Goal: Task Accomplishment & Management: Manage account settings

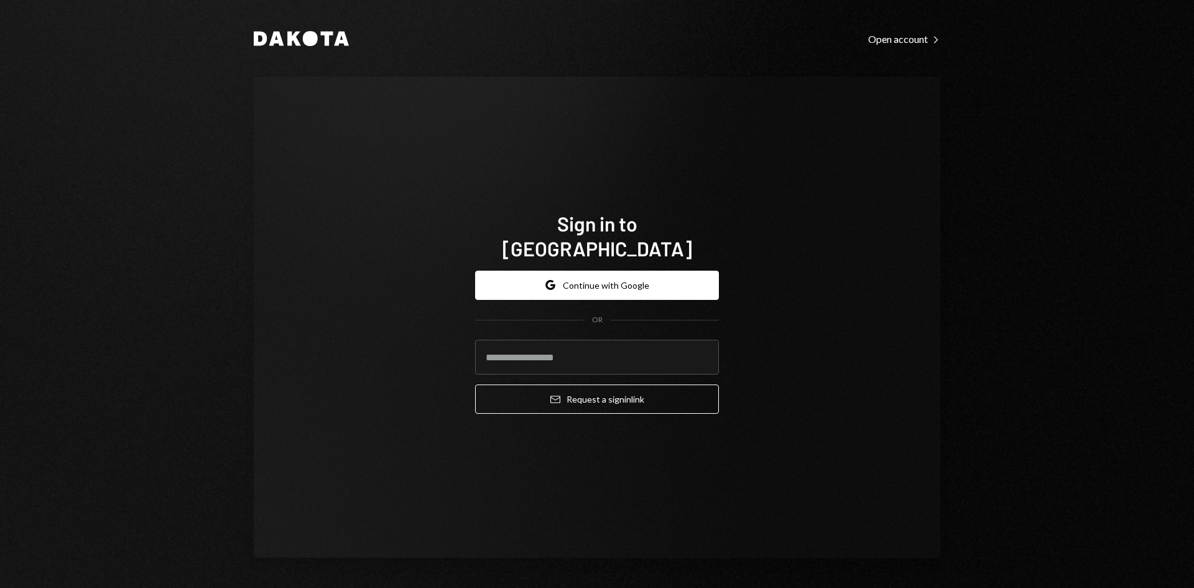
click at [598, 371] on form "Google Continue with Google OR Email Request a sign in link" at bounding box center [597, 342] width 244 height 144
click at [580, 342] on input "email" at bounding box center [597, 357] width 244 height 35
type input "**********"
click at [475, 384] on button "Email Request a sign in link" at bounding box center [597, 398] width 244 height 29
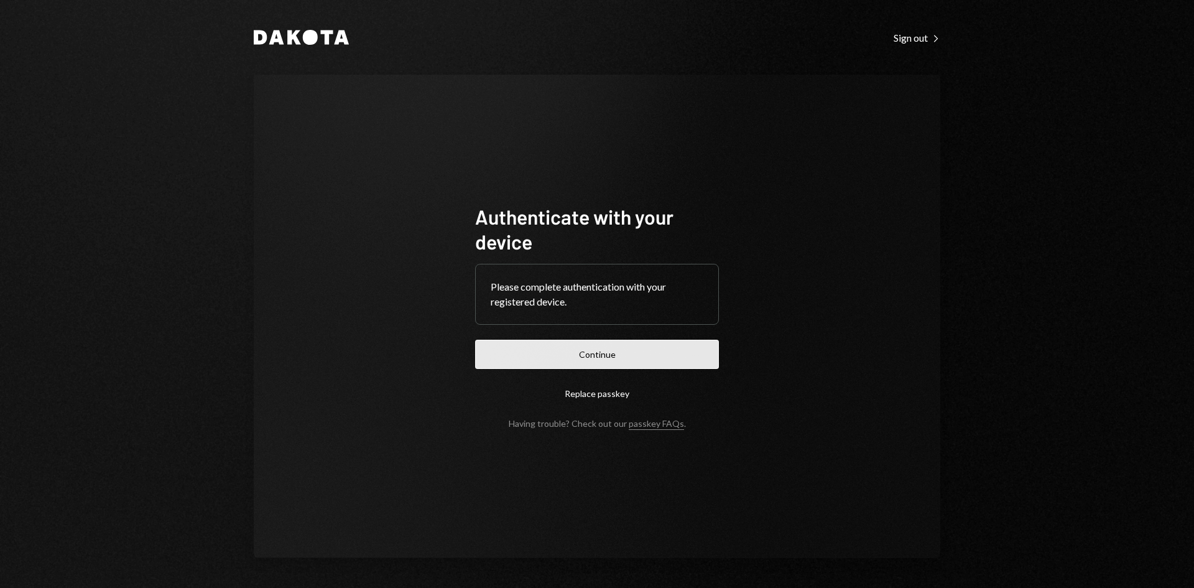
click at [658, 359] on button "Continue" at bounding box center [597, 354] width 244 height 29
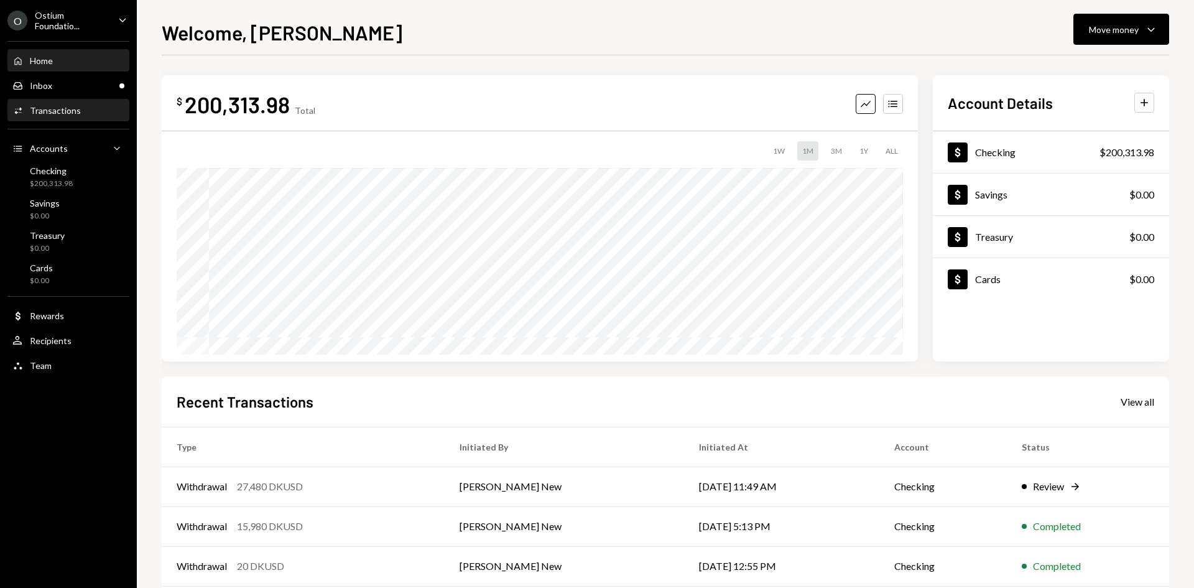
click at [78, 110] on div "Activities Transactions" at bounding box center [68, 110] width 112 height 11
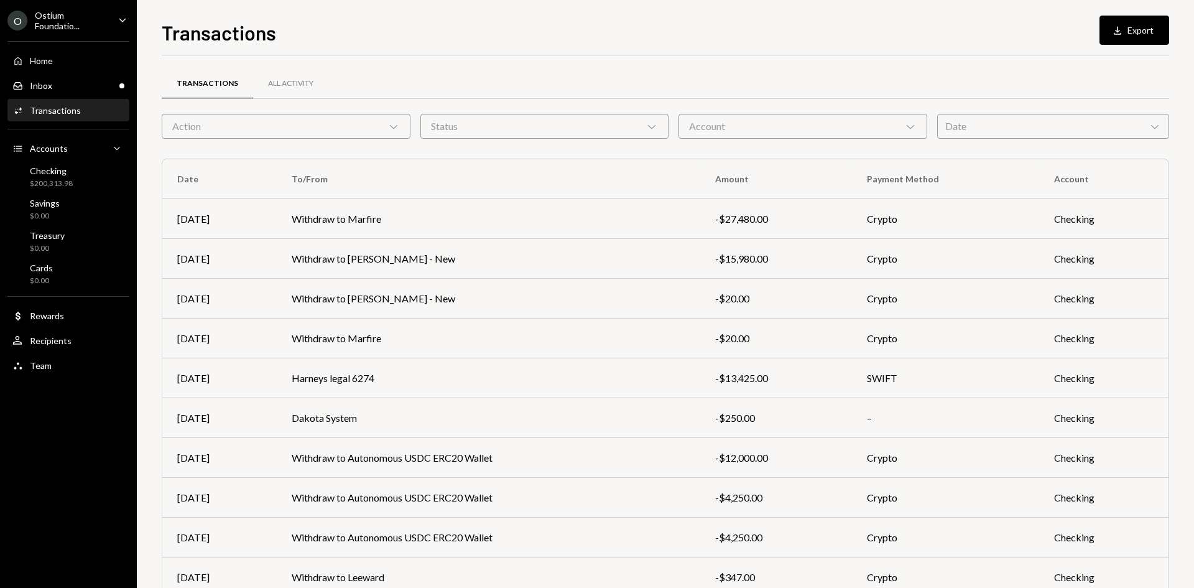
scroll to position [62, 0]
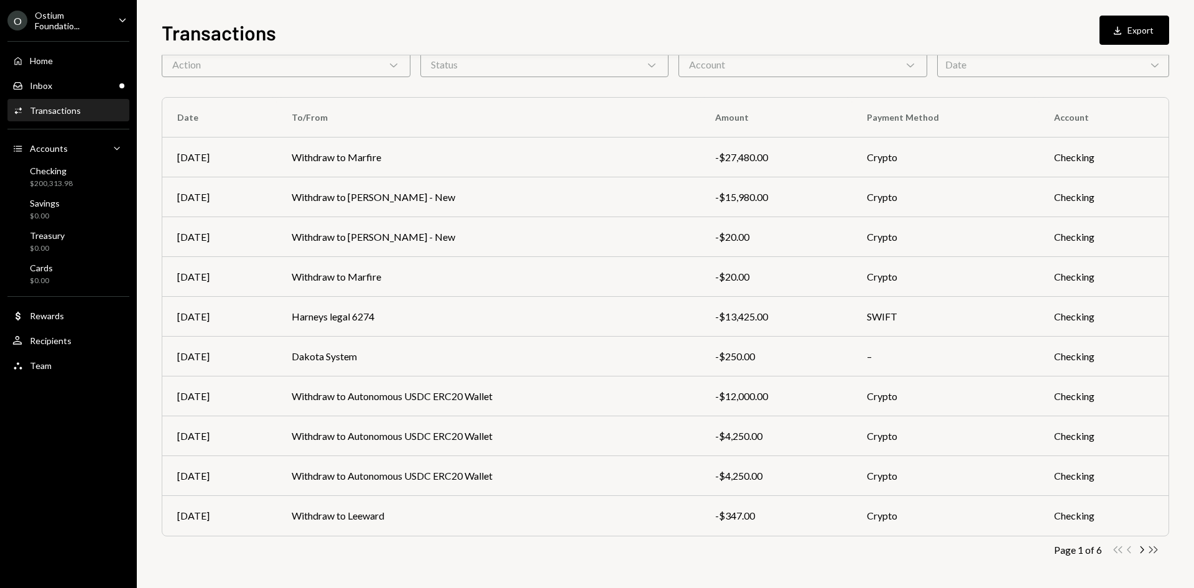
click at [1153, 547] on icon "Double Arrow Right" at bounding box center [1153, 549] width 12 height 12
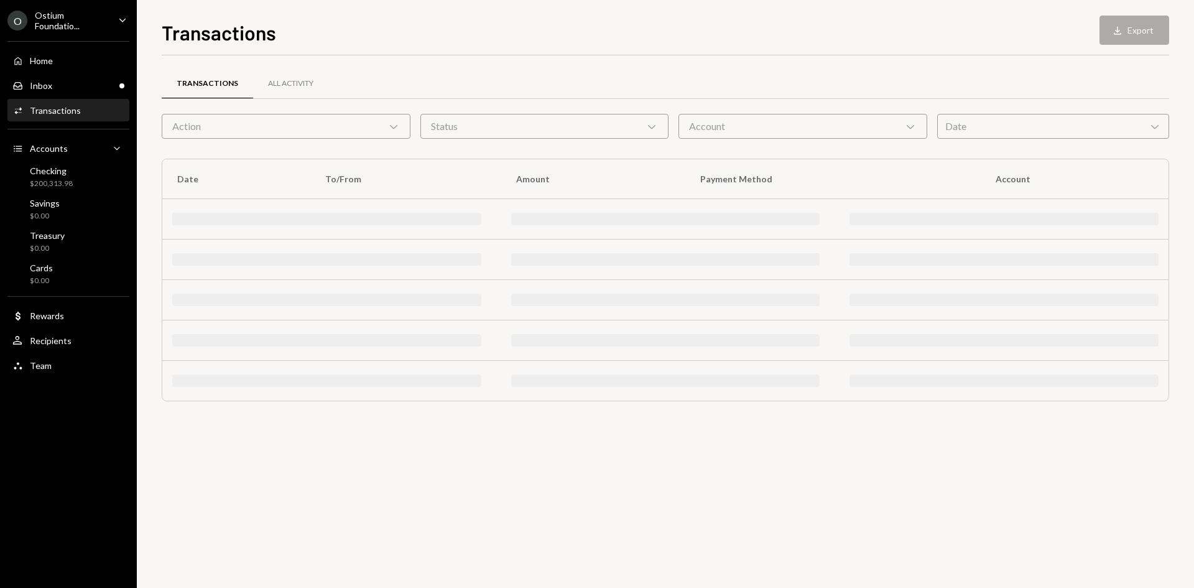
scroll to position [0, 0]
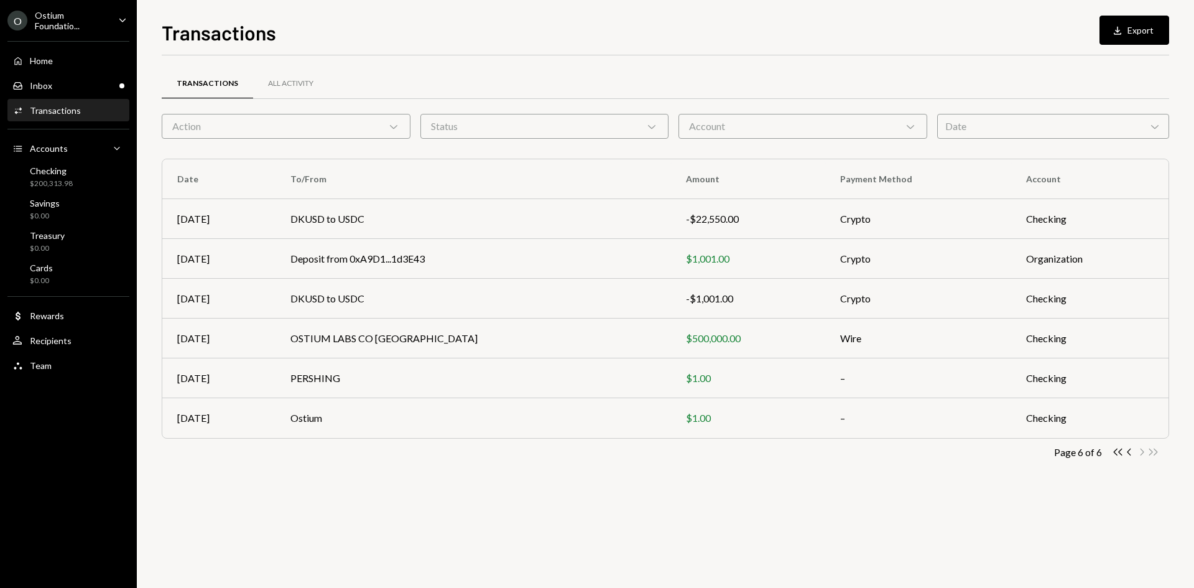
click at [57, 17] on div "Ostium Foundatio..." at bounding box center [71, 20] width 73 height 21
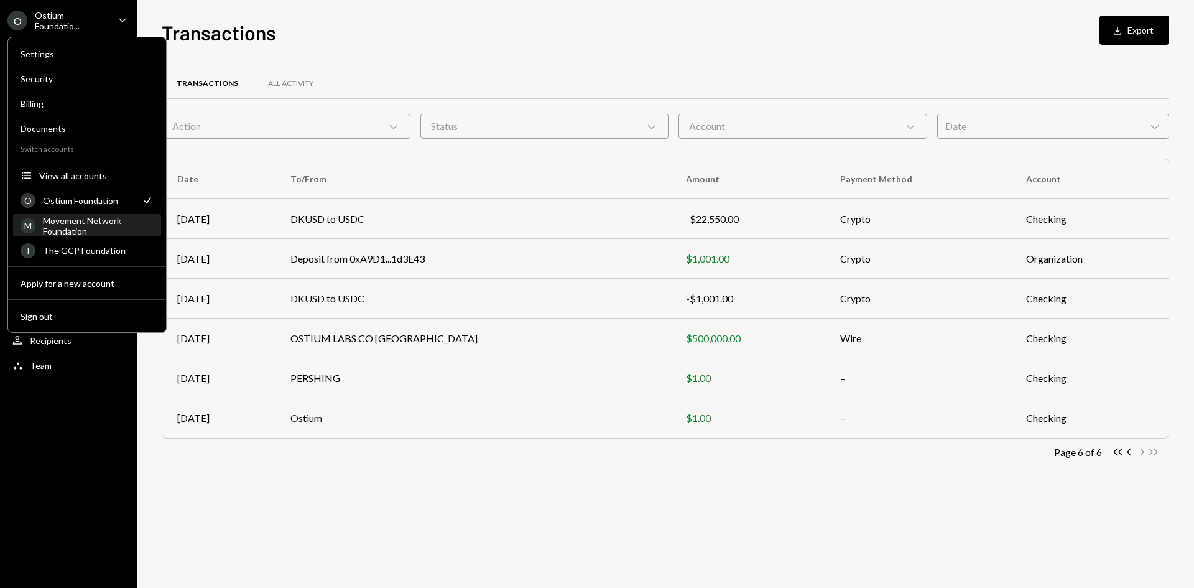
click at [133, 222] on div "Movement Network Foundation" at bounding box center [98, 225] width 111 height 21
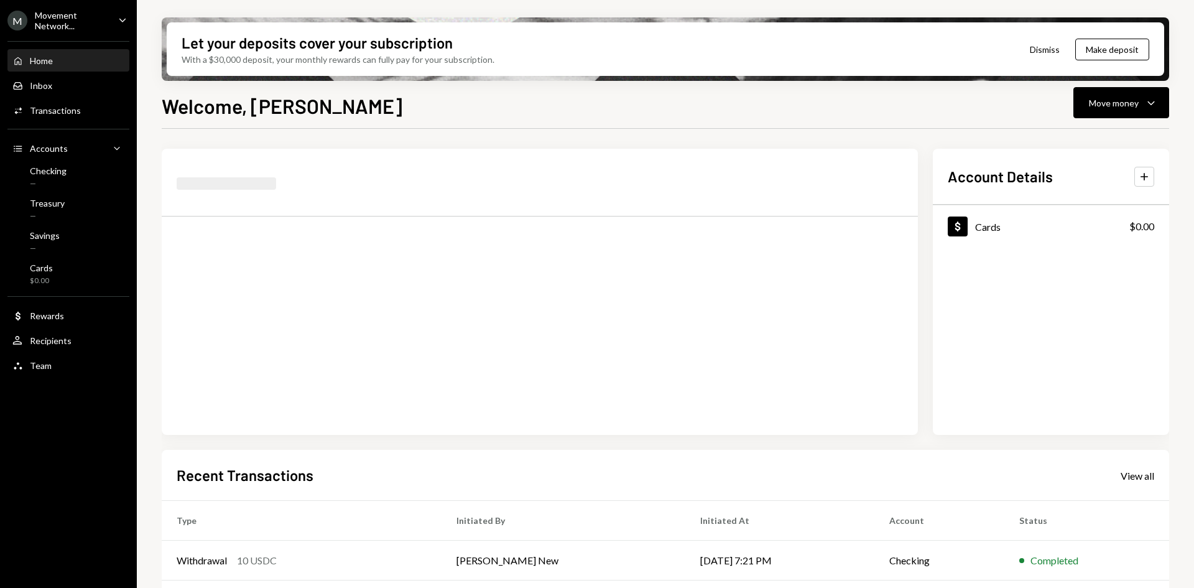
click at [98, 29] on div "Movement Network..." at bounding box center [71, 20] width 73 height 21
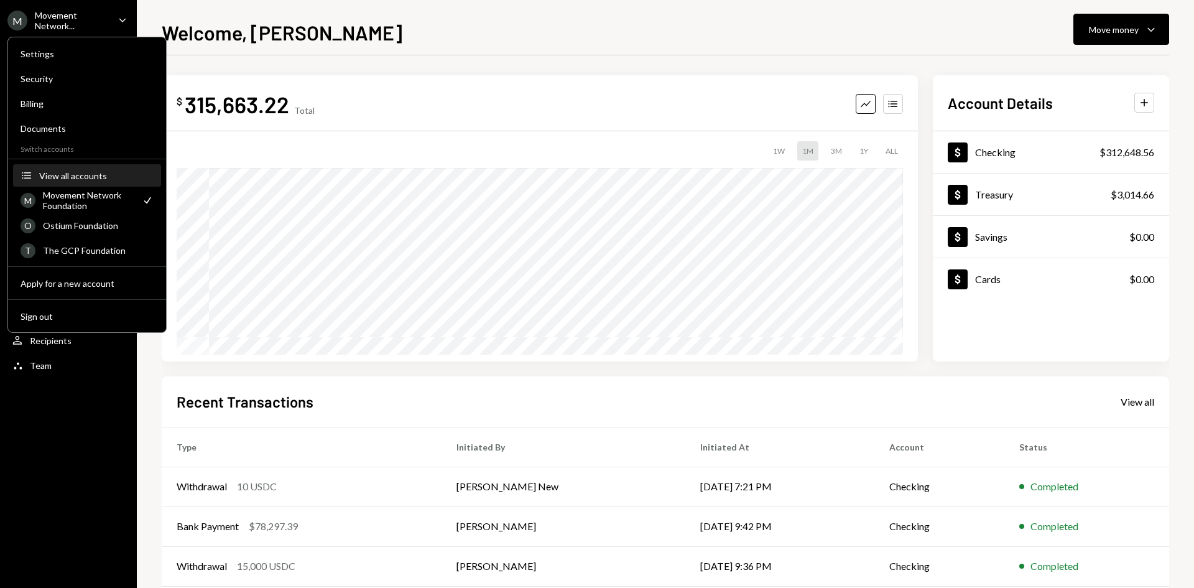
click at [75, 177] on div "View all accounts" at bounding box center [96, 175] width 114 height 11
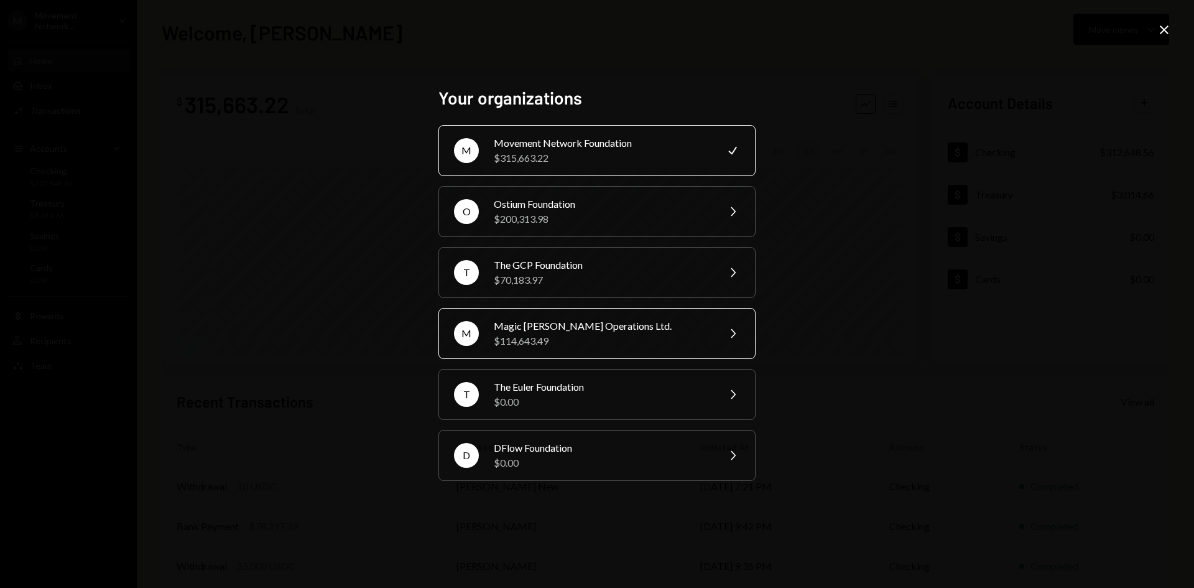
click at [584, 341] on div "$114,643.49" at bounding box center [602, 340] width 216 height 15
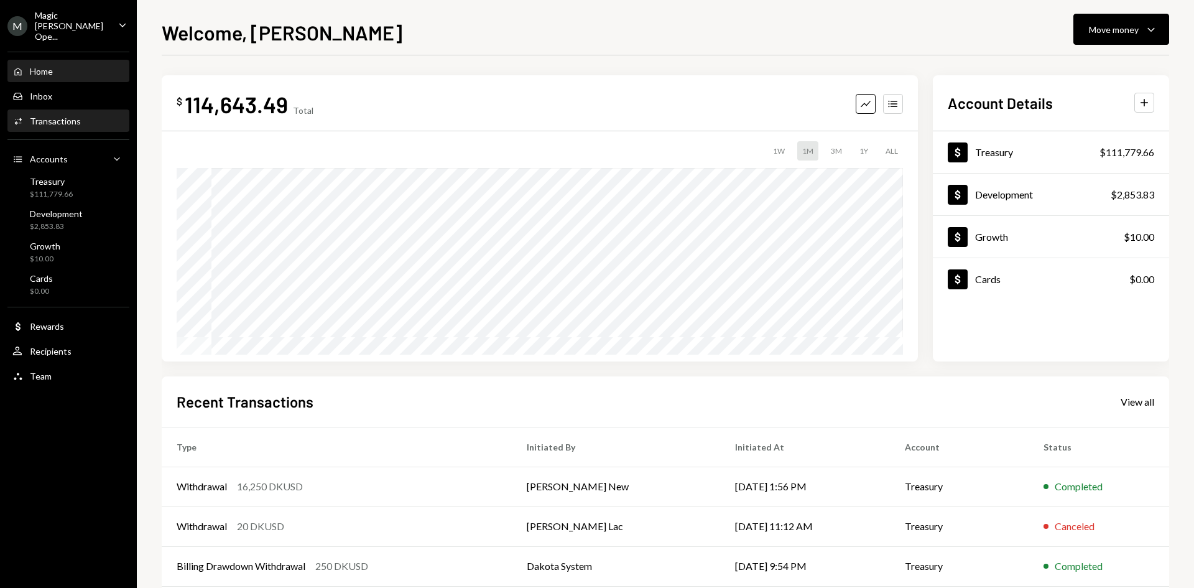
click at [72, 116] on div "Transactions" at bounding box center [55, 121] width 51 height 11
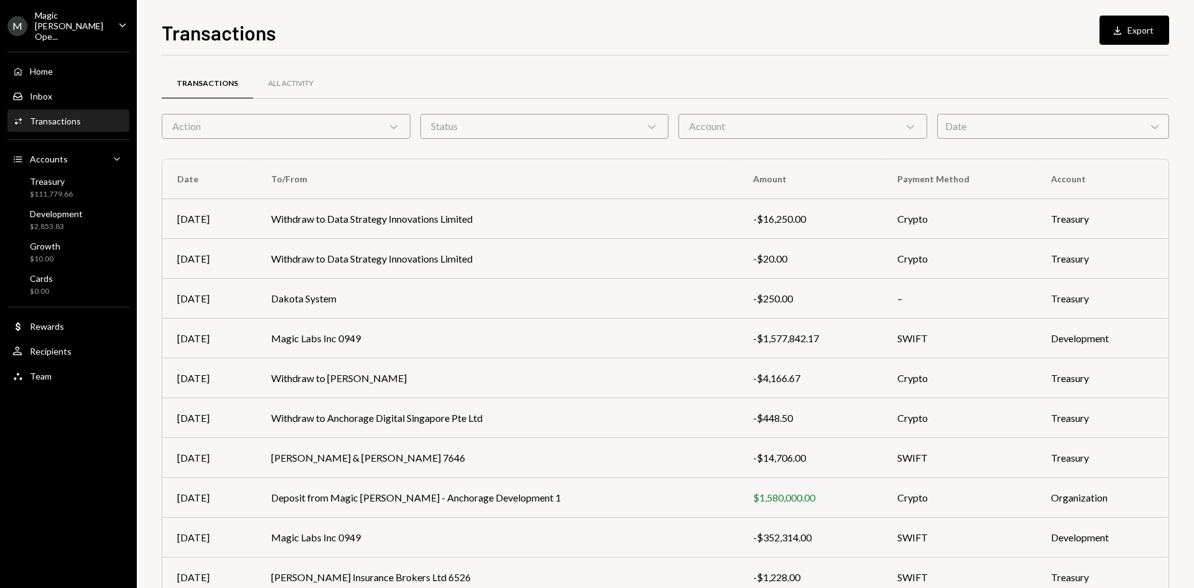
scroll to position [62, 0]
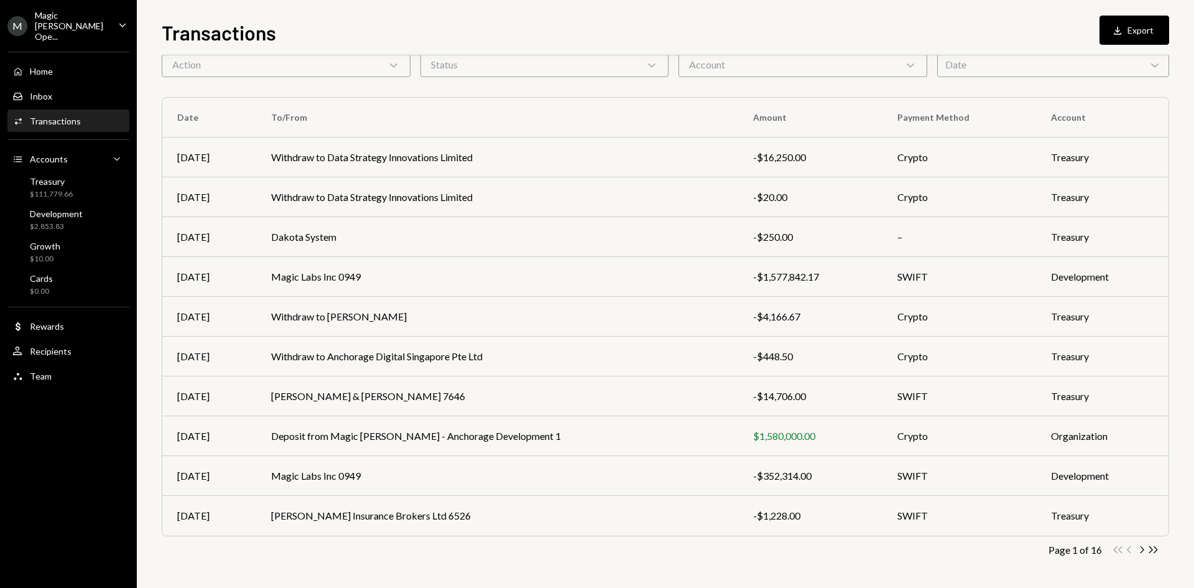
click at [1152, 557] on div "Transactions All Activity Action Chevron Down Status Chevron Down Account Chevr…" at bounding box center [665, 301] width 1007 height 574
click at [1152, 550] on icon "button" at bounding box center [1153, 549] width 9 height 7
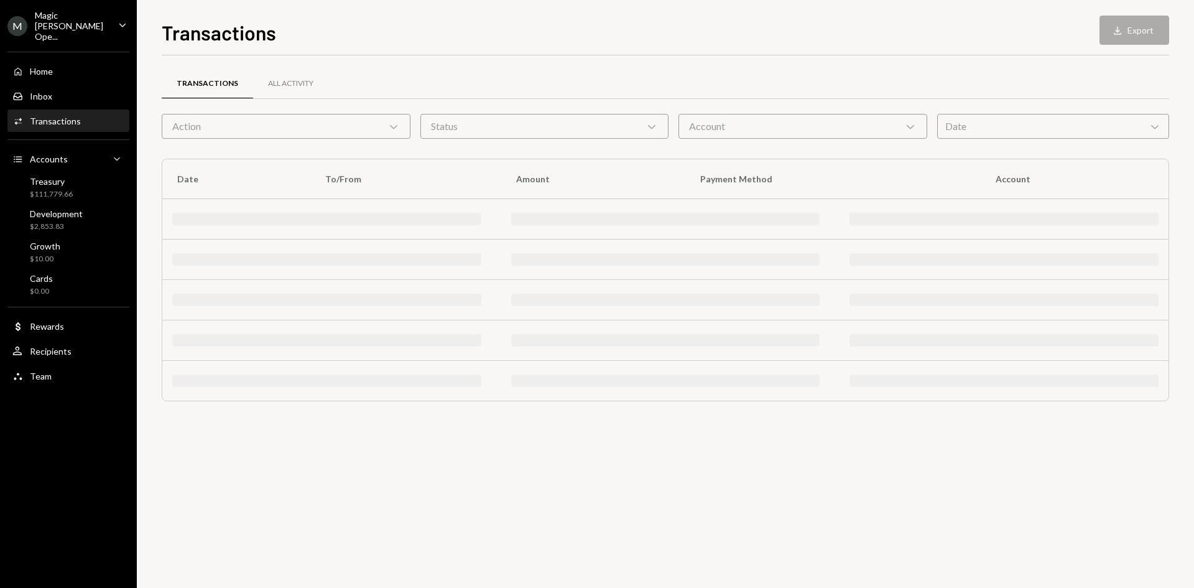
scroll to position [0, 0]
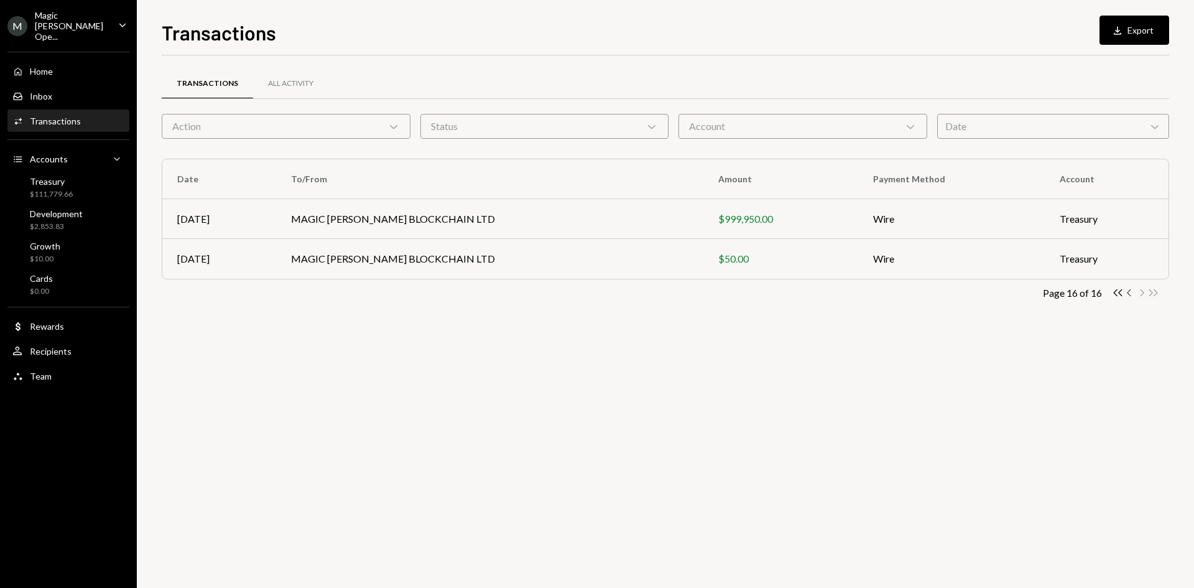
click at [1131, 292] on icon "Chevron Left" at bounding box center [1130, 293] width 12 height 12
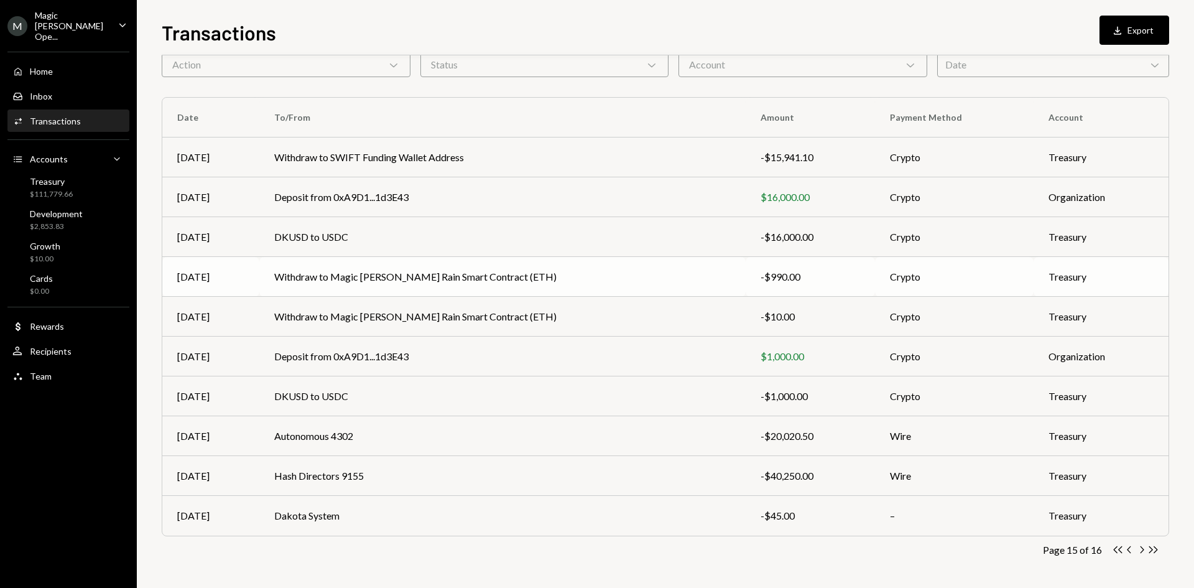
scroll to position [61, 0]
